Goal: Navigation & Orientation: Find specific page/section

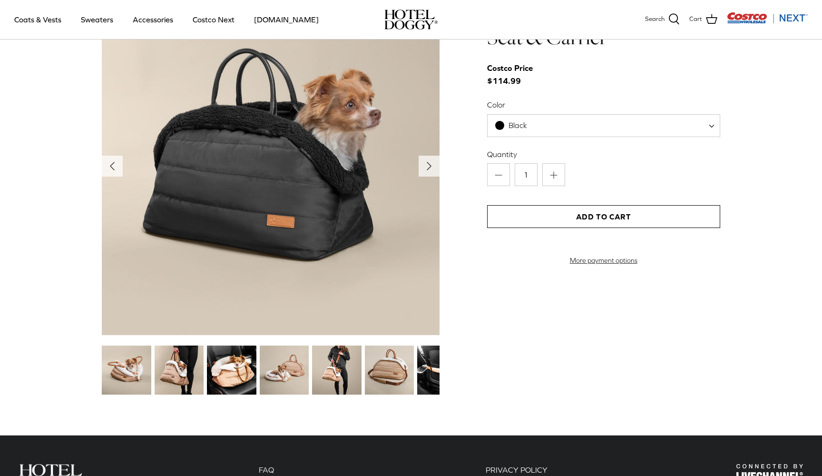
scroll to position [1129, 0]
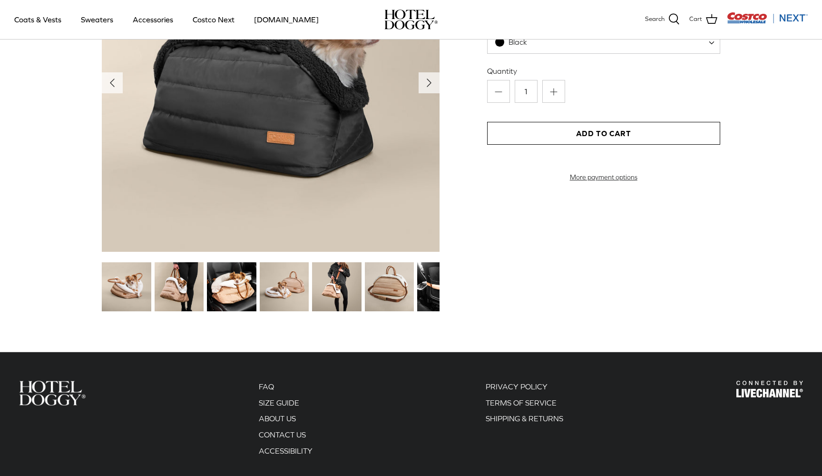
click at [229, 288] on img at bounding box center [231, 286] width 49 height 49
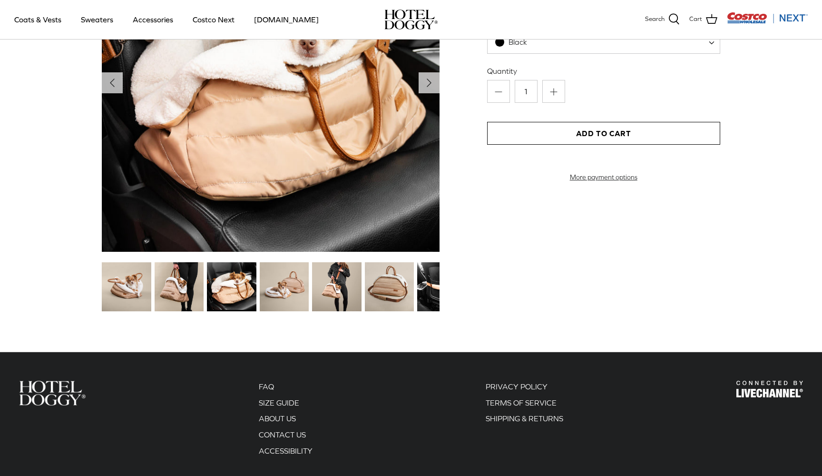
click at [178, 279] on img at bounding box center [179, 286] width 49 height 49
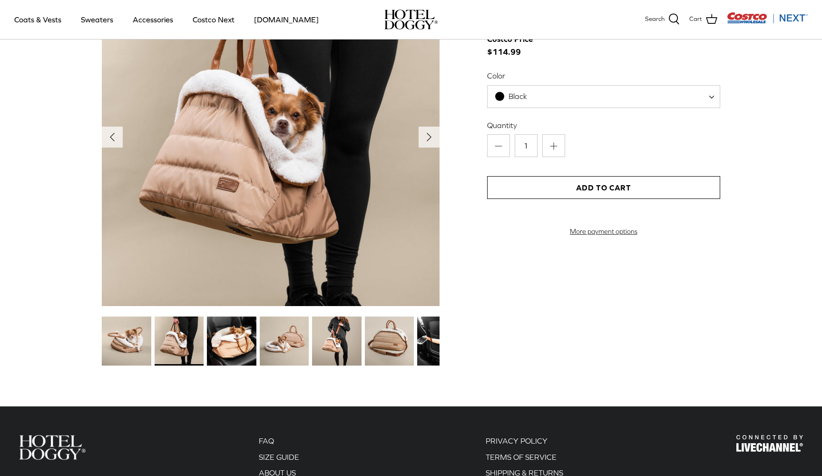
scroll to position [1031, 0]
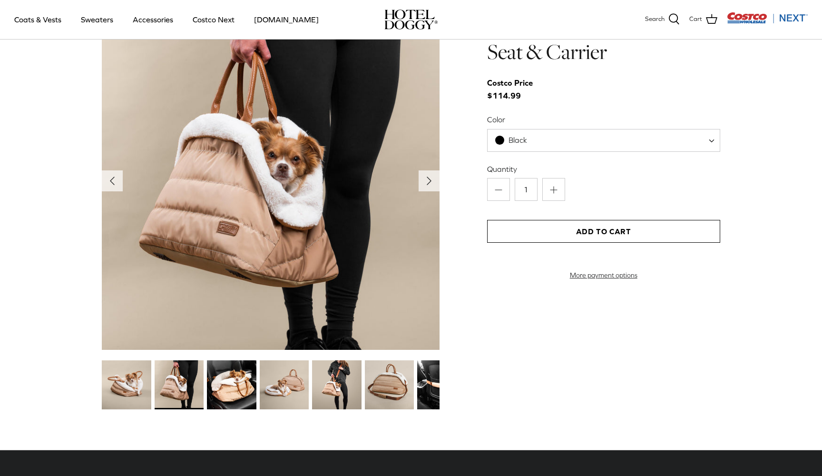
click at [336, 383] on img at bounding box center [336, 384] width 49 height 49
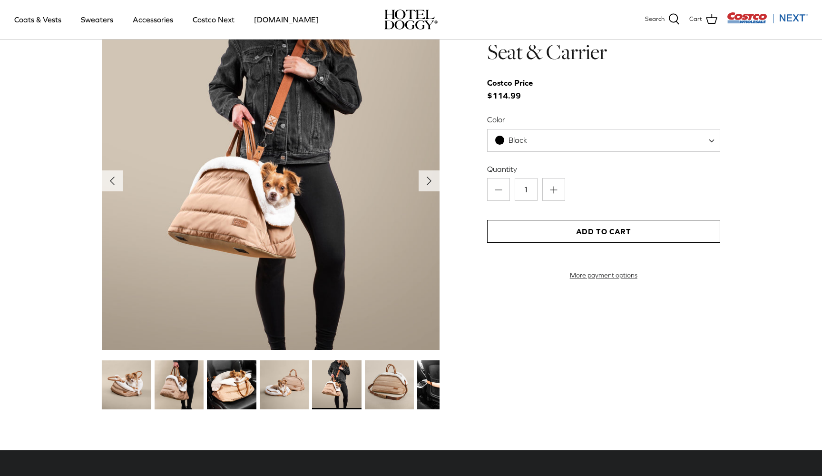
click at [398, 392] on img at bounding box center [389, 384] width 49 height 49
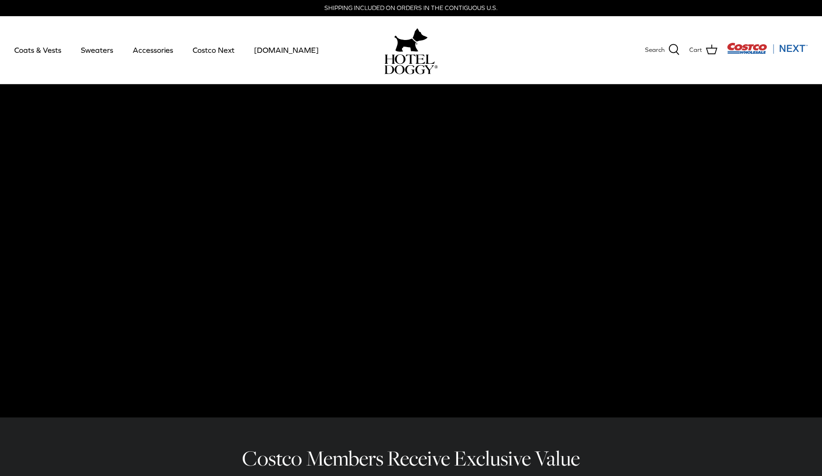
scroll to position [0, 0]
click at [99, 50] on link "Sweaters" at bounding box center [96, 50] width 49 height 32
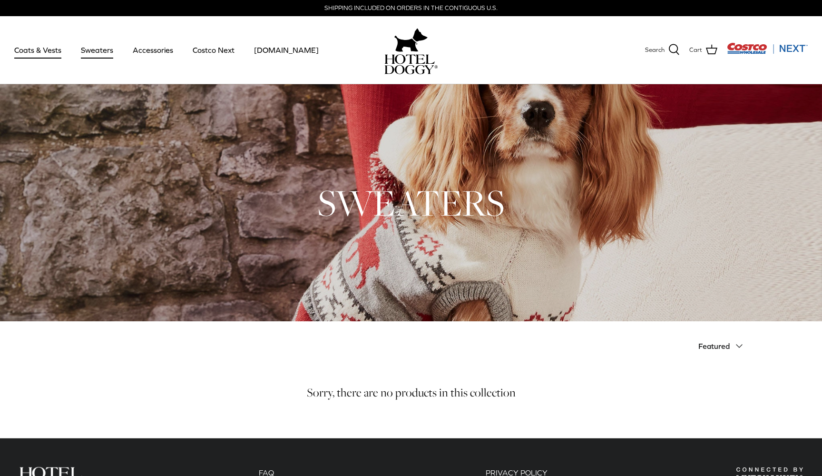
click at [38, 51] on link "Coats & Vests" at bounding box center [38, 50] width 64 height 32
